Goal: Complete application form

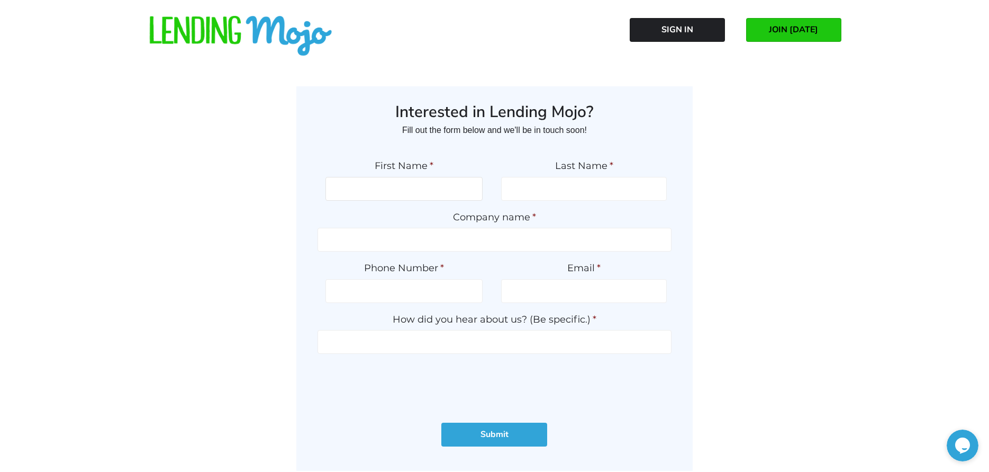
click at [420, 191] on input "First Name *" at bounding box center [404, 189] width 157 height 24
type input "JAUNESSE"
type input "[PERSON_NAME]"
type input "AUTO PLEX 2000"
type input "3376258714"
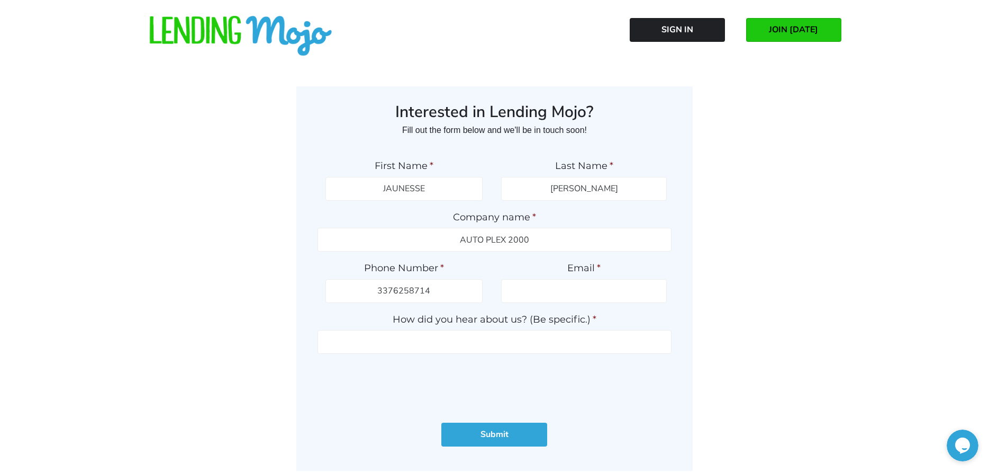
type input "[EMAIL_ADDRESS][DOMAIN_NAME]"
type input "[PHONE_NUMBER]"
drag, startPoint x: 627, startPoint y: 296, endPoint x: 621, endPoint y: 296, distance: 6.4
click at [627, 296] on input "[EMAIL_ADDRESS][DOMAIN_NAME]" at bounding box center [584, 291] width 166 height 24
drag, startPoint x: 539, startPoint y: 295, endPoint x: 633, endPoint y: 297, distance: 93.7
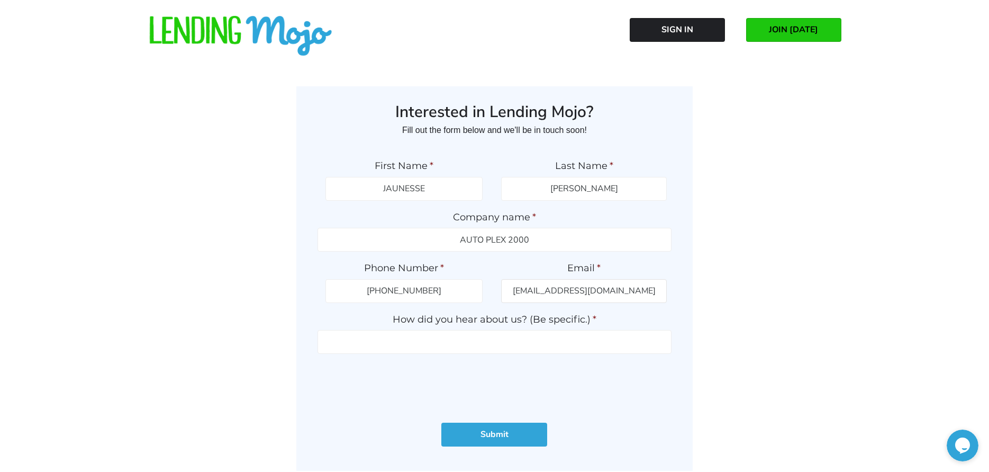
click at [633, 297] on input "[EMAIL_ADDRESS][DOMAIN_NAME]" at bounding box center [584, 291] width 166 height 24
type input "[EMAIL_ADDRESS][DOMAIN_NAME]"
click at [608, 350] on input "How did you hear about us? (Be specific.) *" at bounding box center [495, 342] width 354 height 24
type input "INTERNET"
click at [493, 437] on input "Submit" at bounding box center [495, 434] width 106 height 24
